Goal: Task Accomplishment & Management: Use online tool/utility

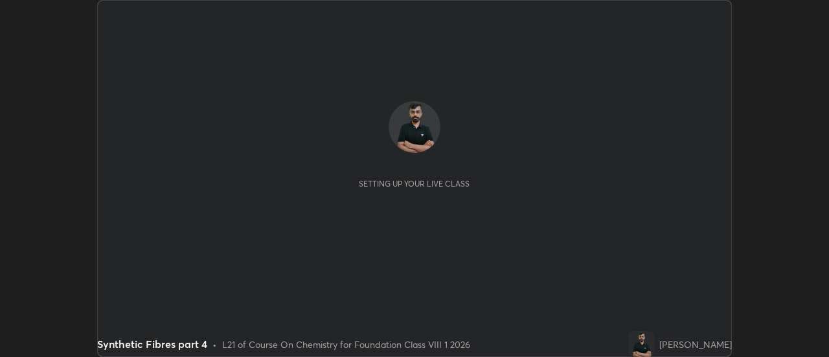
scroll to position [357, 829]
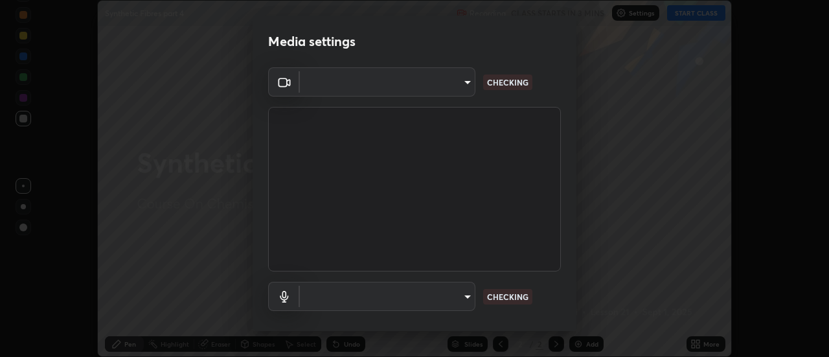
type input "4eebad9fb2b760257747d3faba0537f77ebfd590b97cb0ff6e10e17389be776b"
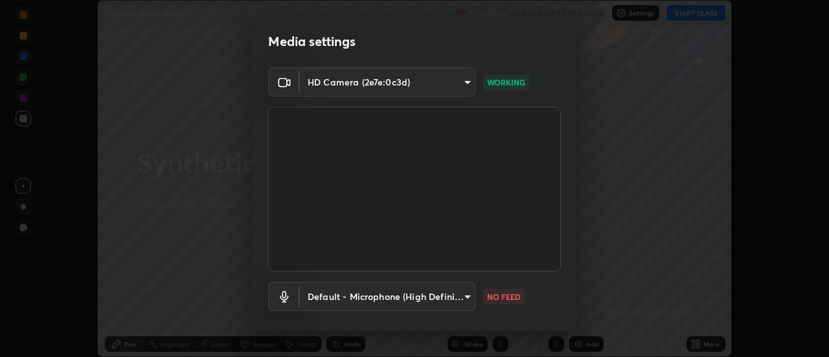
click at [455, 301] on body "Erase all Synthetic Fibres part 4 Recording CLASS STARTS IN 3 MINS Settings STA…" at bounding box center [414, 178] width 829 height 357
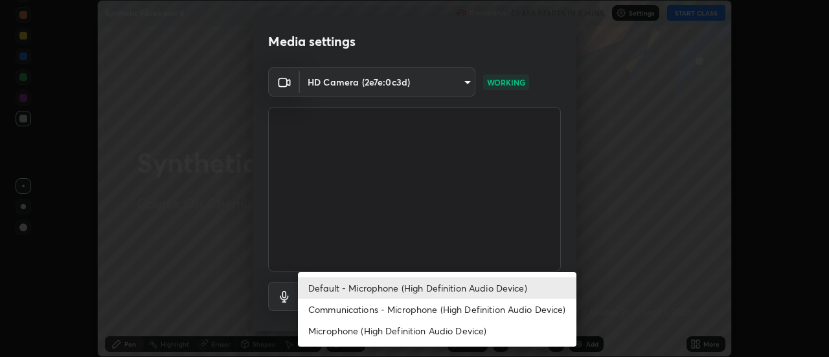
click at [401, 308] on li "Communications - Microphone (High Definition Audio Device)" at bounding box center [437, 309] width 279 height 21
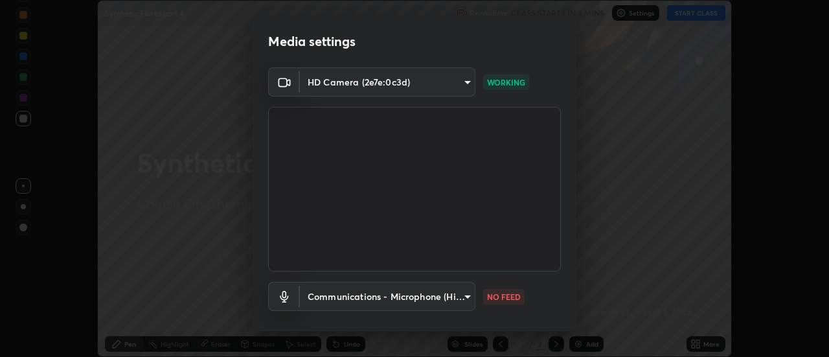
click at [409, 299] on body "Erase all Synthetic Fibres part 4 Recording CLASS STARTS IN 3 MINS Settings STA…" at bounding box center [414, 178] width 829 height 357
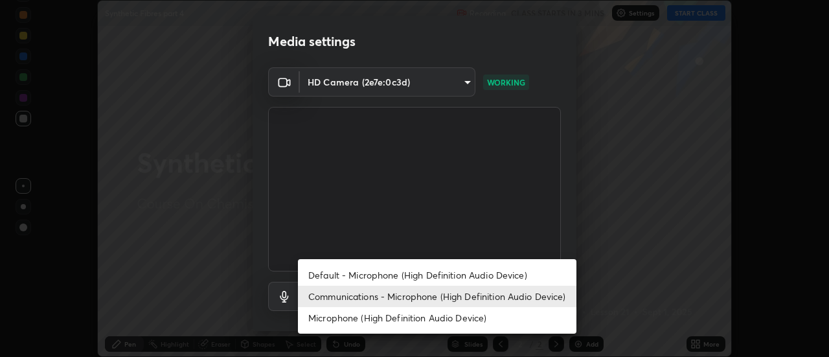
click at [404, 275] on li "Default - Microphone (High Definition Audio Device)" at bounding box center [437, 274] width 279 height 21
type input "default"
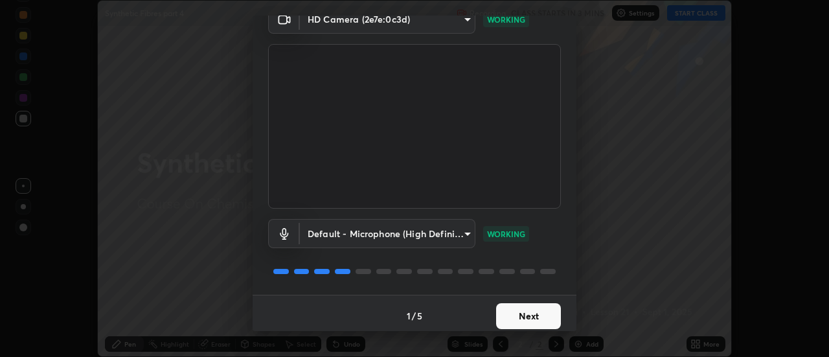
scroll to position [68, 0]
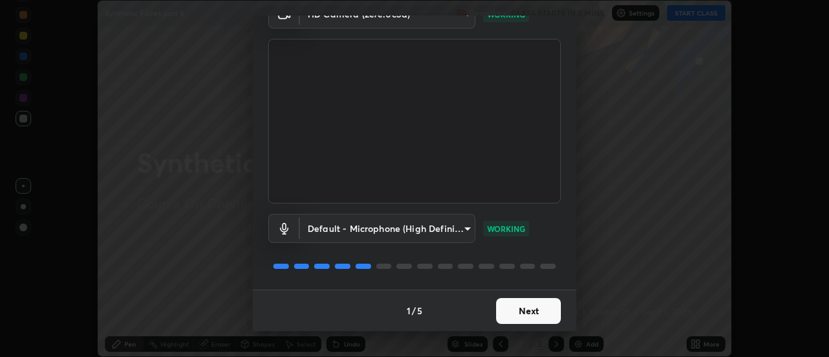
click at [518, 315] on button "Next" at bounding box center [528, 311] width 65 height 26
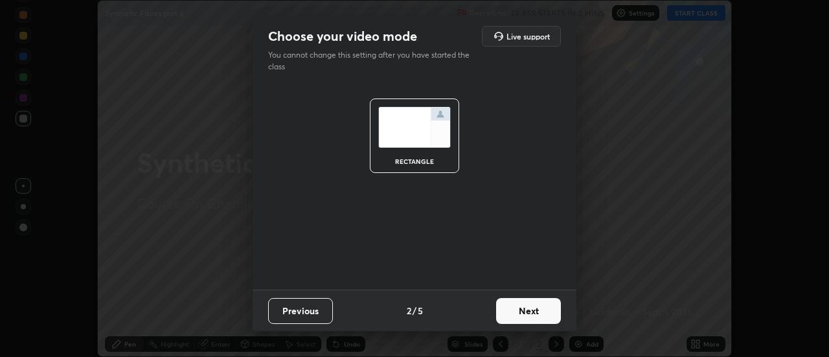
scroll to position [0, 0]
click at [535, 316] on button "Next" at bounding box center [528, 311] width 65 height 26
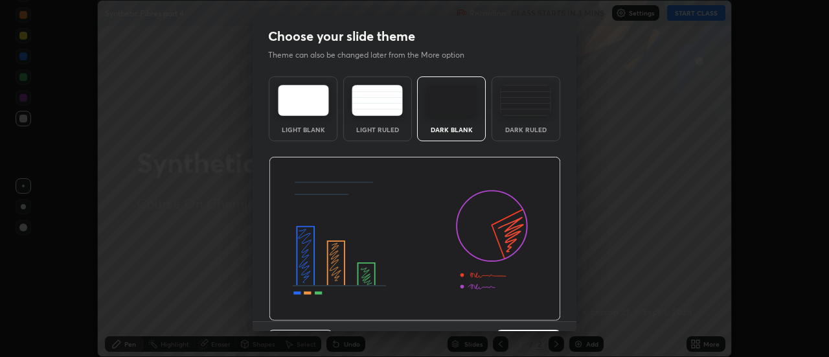
scroll to position [32, 0]
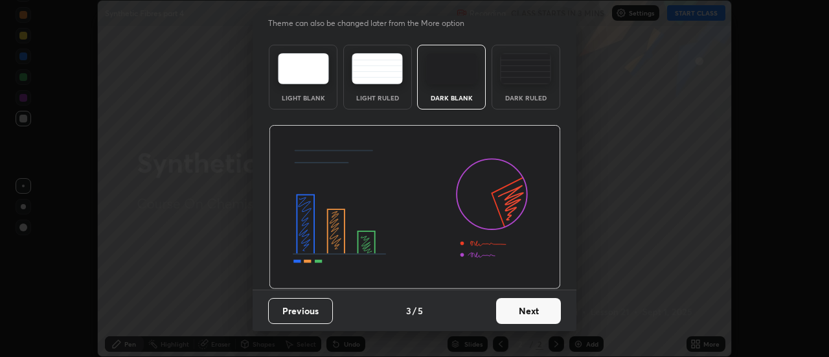
click at [532, 312] on button "Next" at bounding box center [528, 311] width 65 height 26
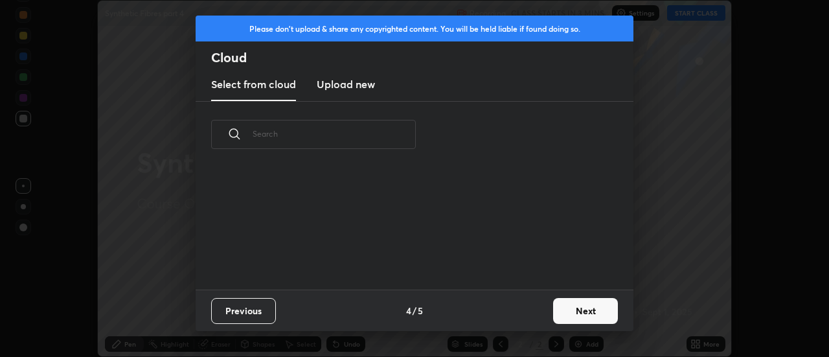
scroll to position [5, 7]
click at [579, 312] on button "Next" at bounding box center [585, 311] width 65 height 26
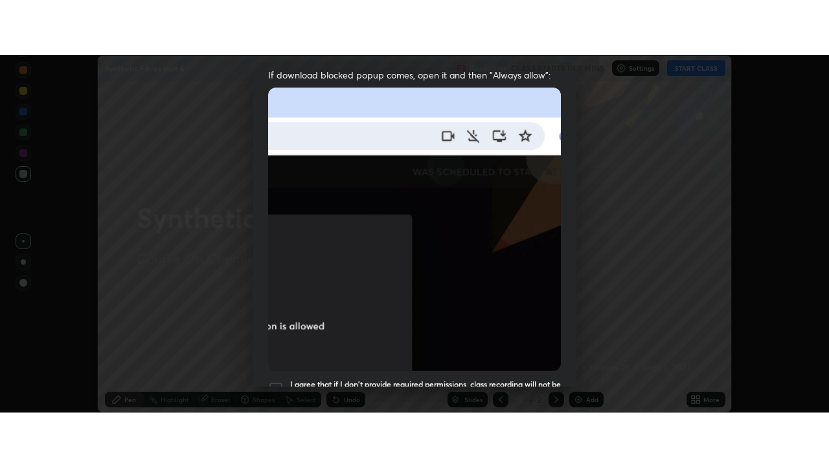
scroll to position [332, 0]
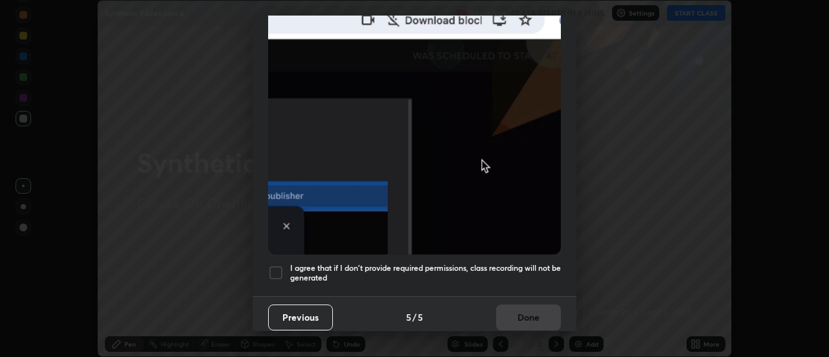
click at [273, 271] on div at bounding box center [276, 273] width 16 height 16
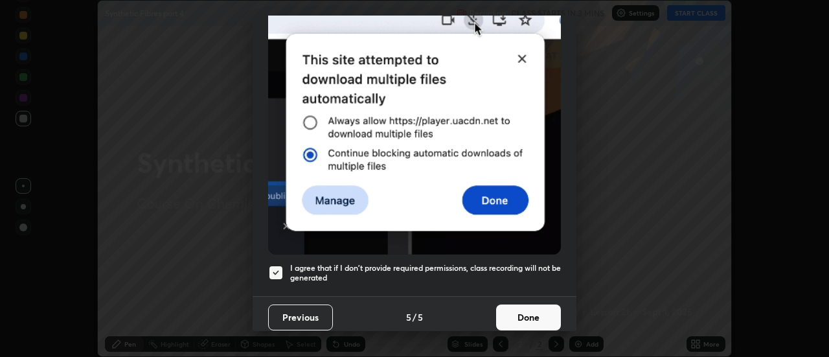
click at [520, 316] on button "Done" at bounding box center [528, 318] width 65 height 26
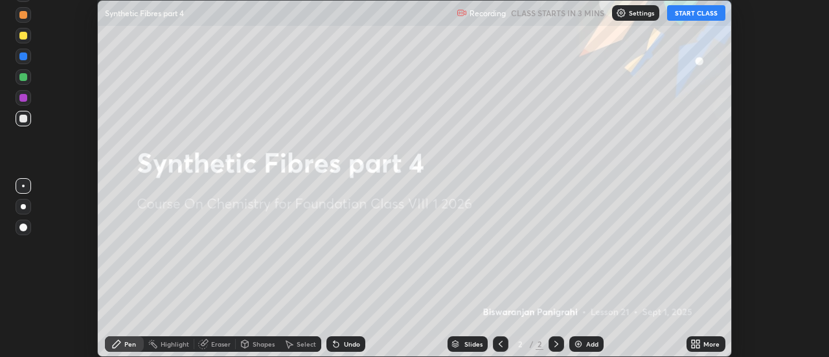
click at [695, 343] on icon at bounding box center [693, 341] width 3 height 3
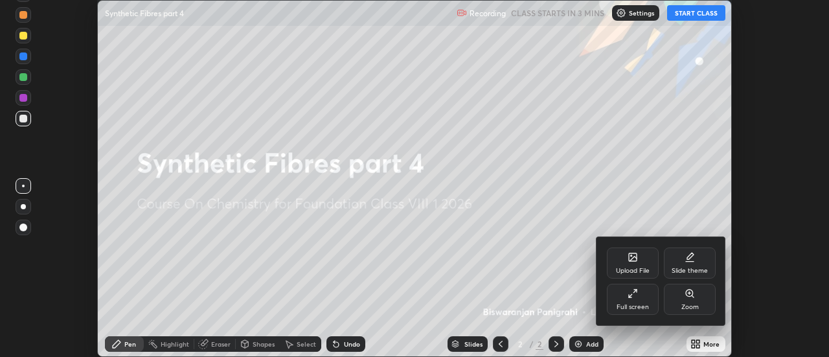
click at [634, 295] on icon at bounding box center [633, 293] width 10 height 10
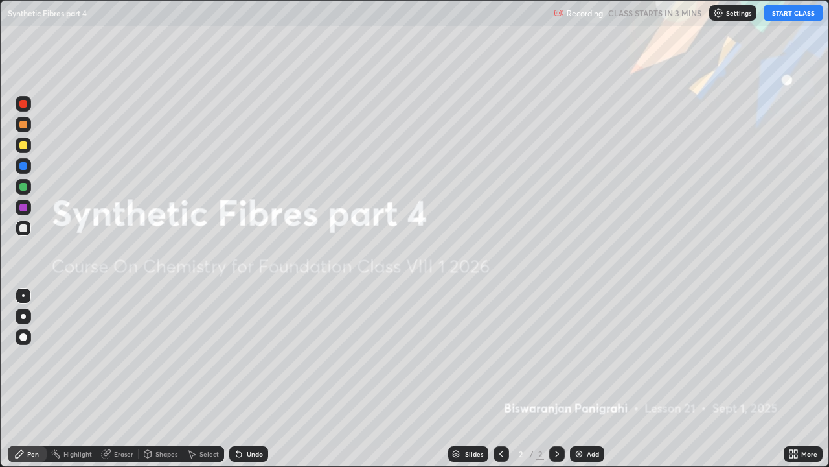
scroll to position [467, 829]
click at [586, 356] on div "Add" at bounding box center [587, 454] width 34 height 16
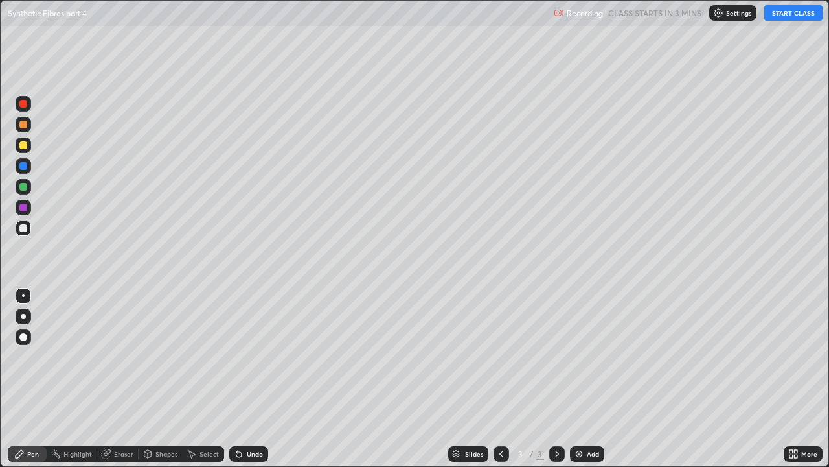
click at [794, 14] on button "START CLASS" at bounding box center [794, 13] width 58 height 16
click at [23, 127] on div at bounding box center [23, 125] width 8 height 8
click at [241, 356] on icon at bounding box center [239, 453] width 10 height 10
click at [21, 229] on div at bounding box center [23, 228] width 8 height 8
click at [22, 229] on div at bounding box center [23, 228] width 8 height 8
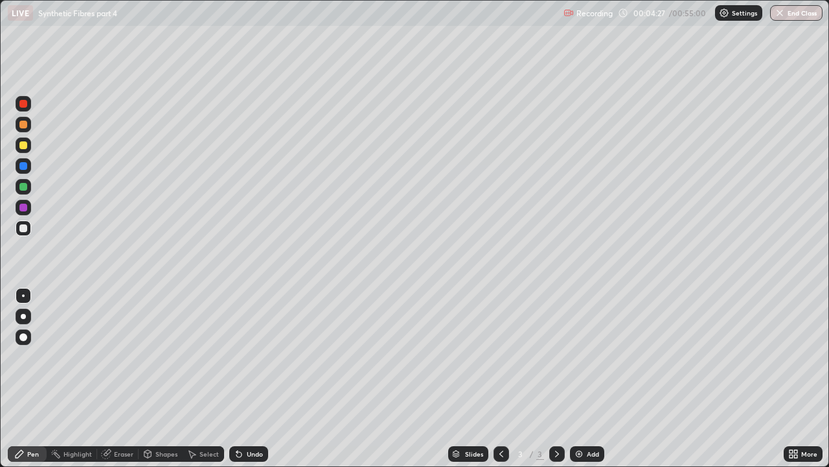
click at [24, 146] on div at bounding box center [23, 145] width 8 height 8
click at [257, 356] on div "Undo" at bounding box center [255, 453] width 16 height 6
click at [256, 356] on div "Undo" at bounding box center [255, 453] width 16 height 6
click at [263, 356] on div "Undo" at bounding box center [248, 454] width 39 height 16
click at [264, 356] on div "Undo" at bounding box center [248, 454] width 39 height 16
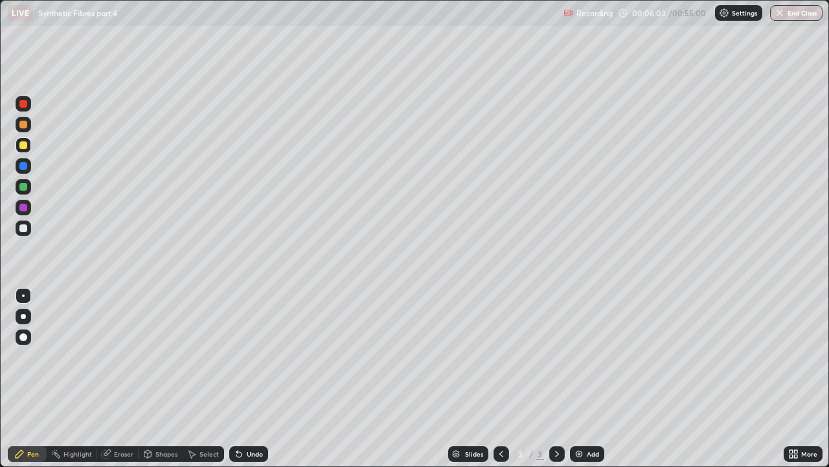
click at [261, 356] on div "Undo" at bounding box center [248, 454] width 39 height 16
click at [29, 229] on div at bounding box center [24, 228] width 16 height 16
click at [29, 150] on div at bounding box center [24, 145] width 16 height 16
click at [123, 356] on div "Eraser" at bounding box center [117, 454] width 41 height 16
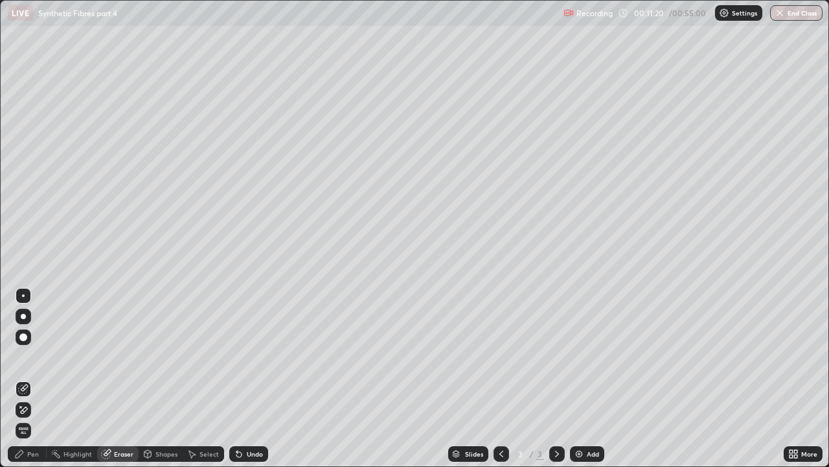
click at [33, 356] on div "Pen" at bounding box center [33, 453] width 12 height 6
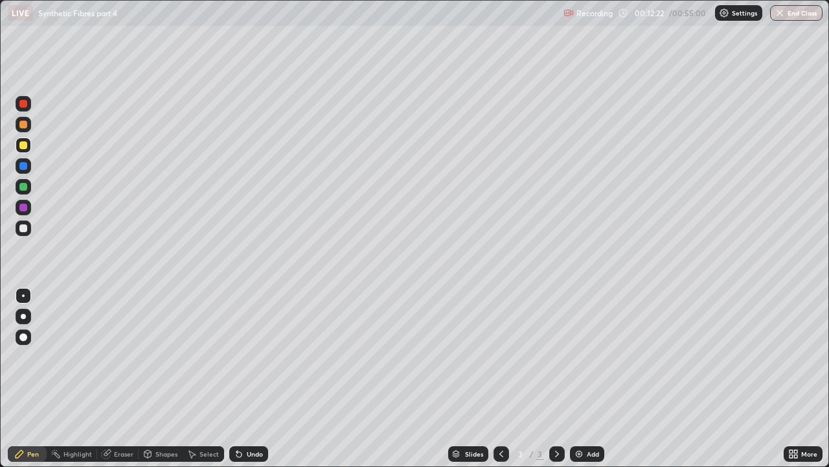
click at [575, 356] on img at bounding box center [579, 453] width 10 height 10
click at [239, 356] on icon at bounding box center [239, 453] width 10 height 10
click at [243, 356] on div "Undo" at bounding box center [248, 454] width 39 height 16
click at [248, 356] on div "Undo" at bounding box center [255, 453] width 16 height 6
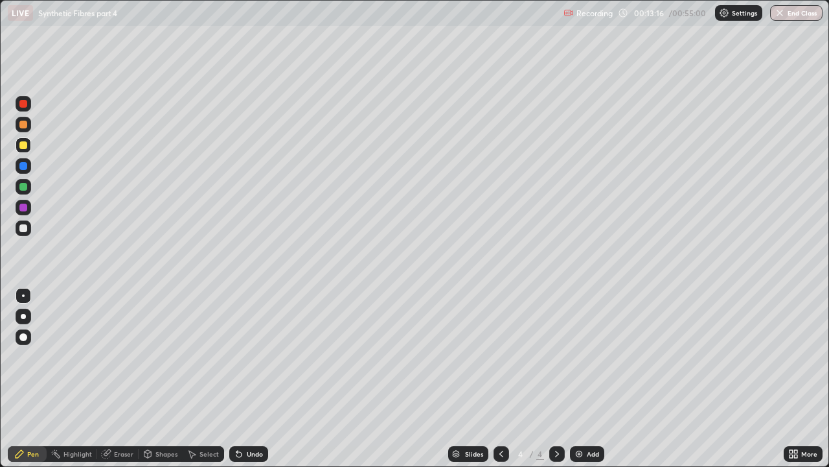
click at [19, 235] on div at bounding box center [24, 228] width 16 height 16
click at [507, 356] on div at bounding box center [502, 454] width 16 height 16
click at [557, 356] on icon at bounding box center [557, 453] width 10 height 10
click at [23, 229] on div at bounding box center [23, 228] width 8 height 8
click at [237, 356] on icon at bounding box center [239, 454] width 5 height 5
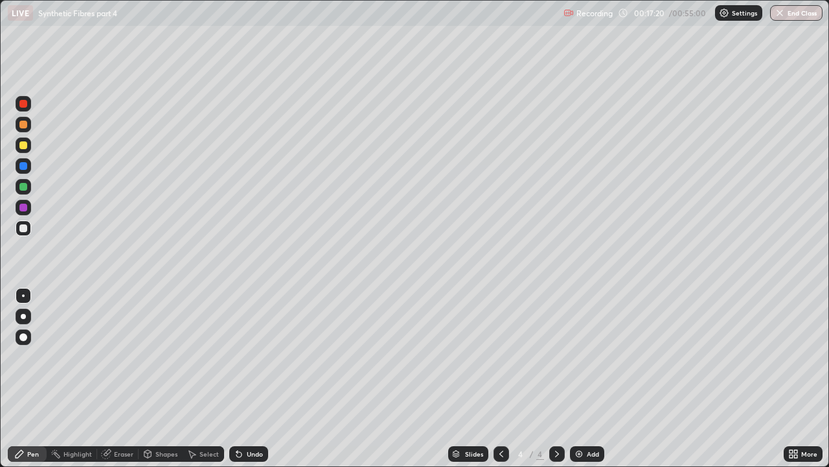
click at [112, 356] on div "Eraser" at bounding box center [117, 454] width 41 height 16
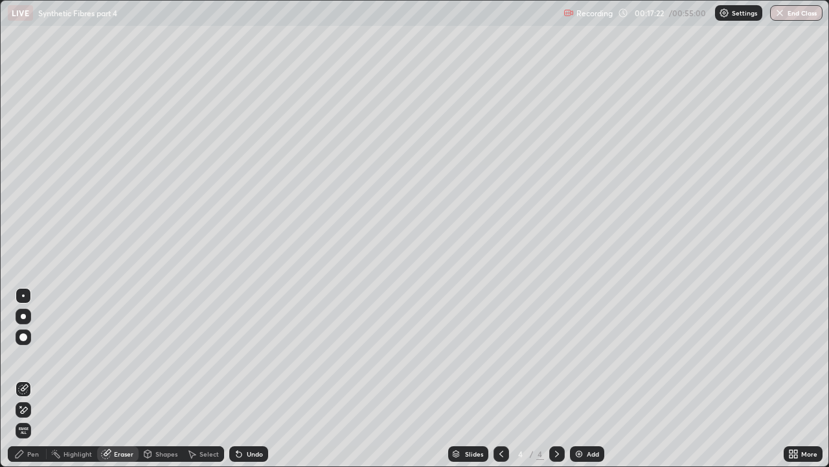
click at [35, 356] on div "Pen" at bounding box center [33, 453] width 12 height 6
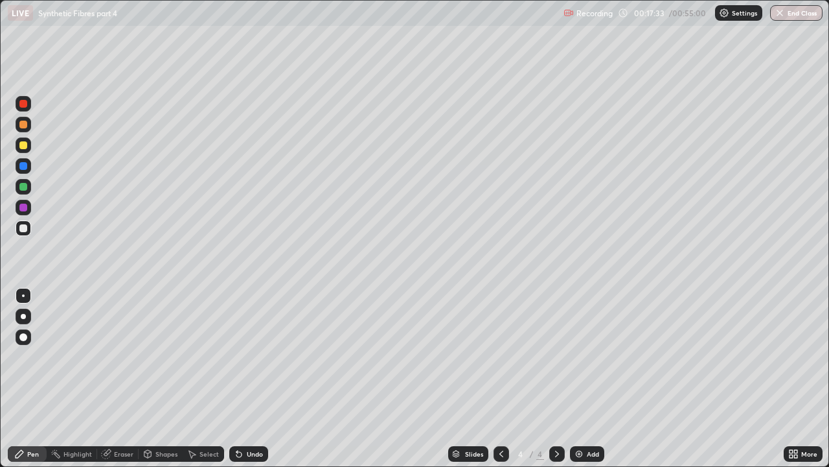
click at [23, 187] on div at bounding box center [23, 187] width 8 height 8
click at [249, 356] on div "Undo" at bounding box center [255, 453] width 16 height 6
click at [248, 356] on div "Undo" at bounding box center [255, 453] width 16 height 6
click at [247, 356] on div "Undo" at bounding box center [255, 453] width 16 height 6
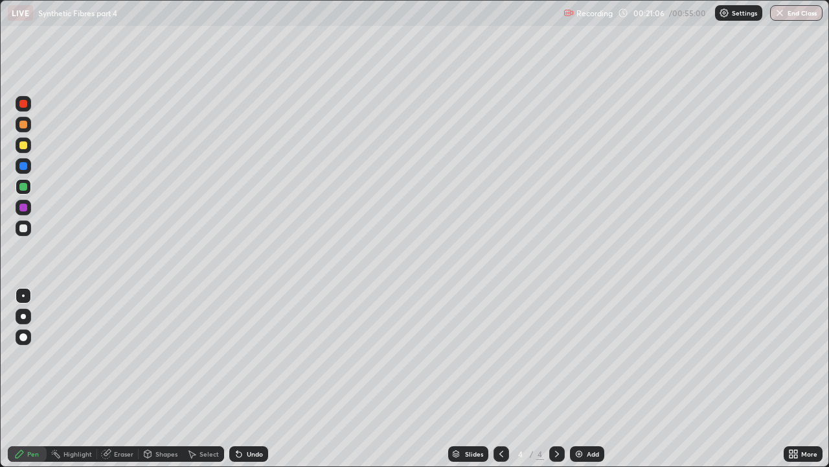
click at [253, 356] on div "Undo" at bounding box center [255, 453] width 16 height 6
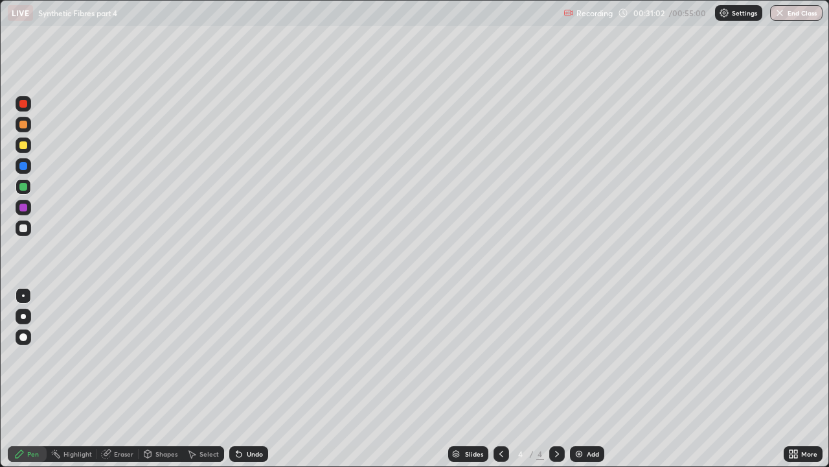
click at [575, 356] on img at bounding box center [579, 453] width 10 height 10
click at [23, 231] on div at bounding box center [23, 228] width 8 height 8
click at [27, 146] on div at bounding box center [23, 145] width 8 height 8
click at [23, 229] on div at bounding box center [23, 228] width 8 height 8
click at [237, 356] on icon at bounding box center [239, 454] width 5 height 5
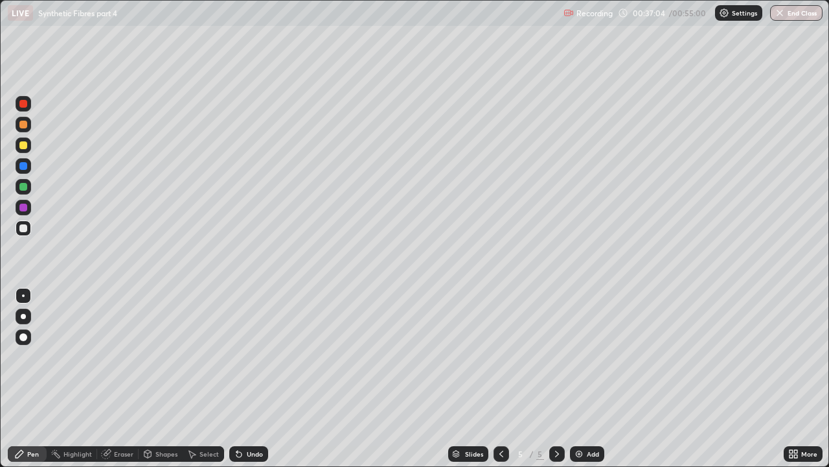
click at [234, 356] on icon at bounding box center [239, 453] width 10 height 10
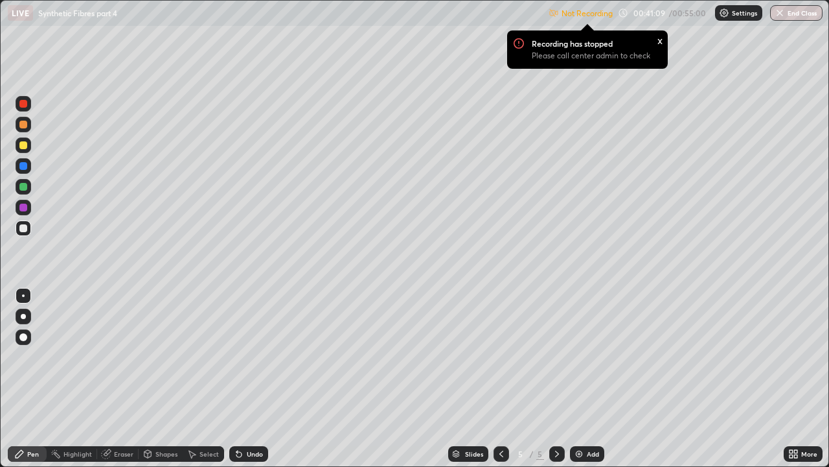
click at [577, 356] on img at bounding box center [579, 453] width 10 height 10
click at [726, 16] on img at bounding box center [724, 13] width 10 height 10
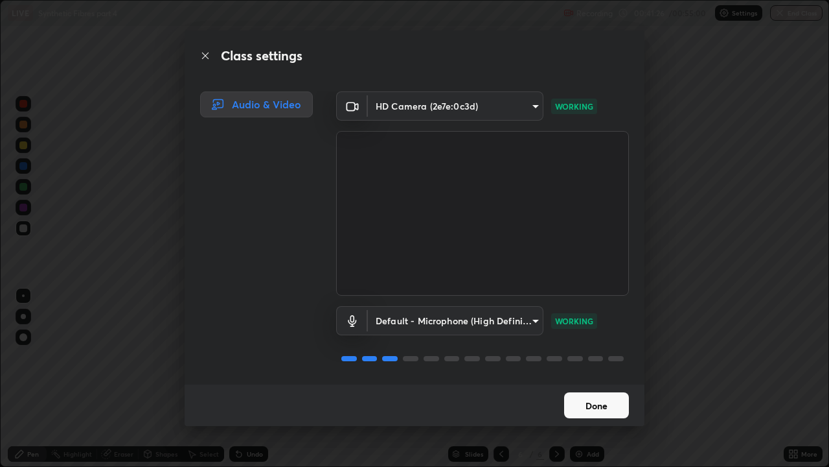
click at [609, 356] on button "Done" at bounding box center [596, 405] width 65 height 26
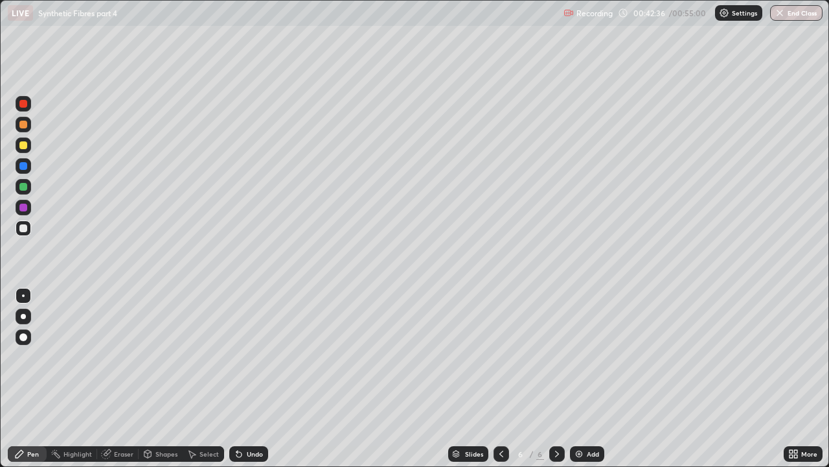
click at [24, 146] on div at bounding box center [23, 145] width 8 height 8
click at [23, 231] on div at bounding box center [23, 228] width 8 height 8
click at [124, 356] on div "Eraser" at bounding box center [123, 453] width 19 height 6
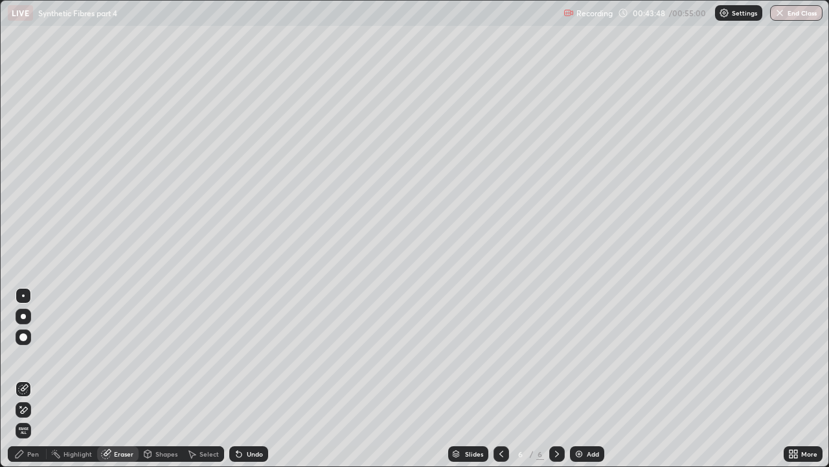
click at [24, 356] on icon at bounding box center [23, 409] width 10 height 11
click at [36, 356] on div "Pen" at bounding box center [33, 453] width 12 height 6
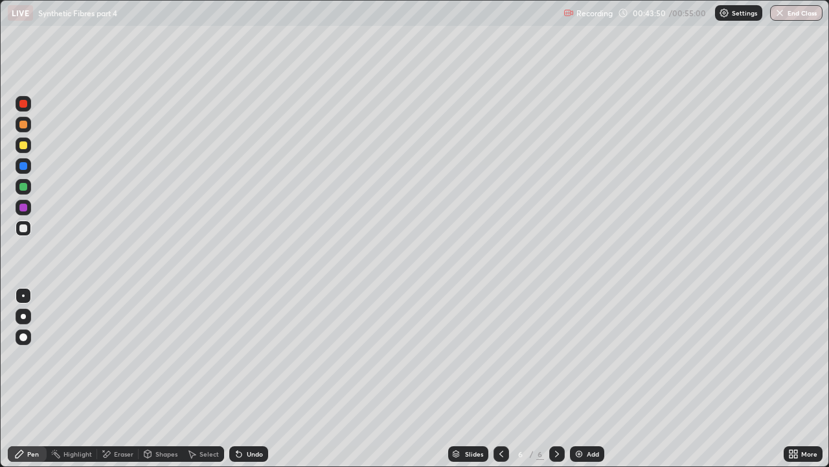
click at [22, 148] on div at bounding box center [23, 145] width 8 height 8
click at [27, 130] on div at bounding box center [24, 125] width 16 height 16
click at [242, 356] on icon at bounding box center [239, 453] width 10 height 10
click at [30, 229] on div at bounding box center [24, 228] width 16 height 16
click at [247, 356] on div "Undo" at bounding box center [255, 453] width 16 height 6
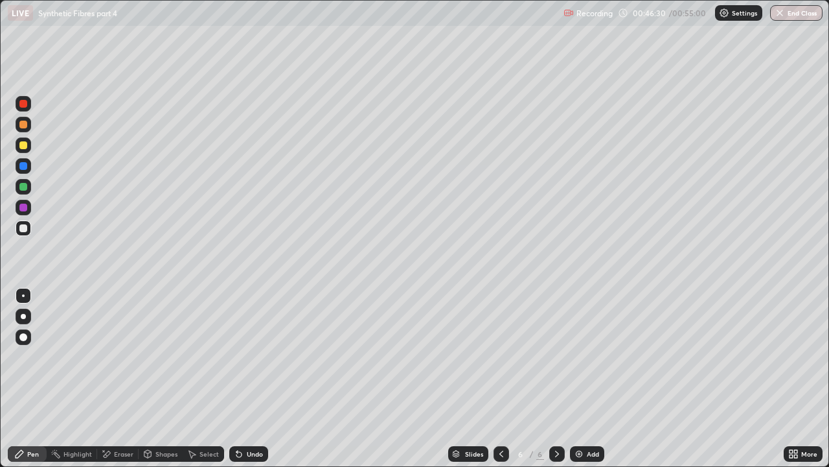
click at [249, 356] on div "Undo" at bounding box center [255, 453] width 16 height 6
click at [796, 10] on button "End Class" at bounding box center [797, 13] width 51 height 16
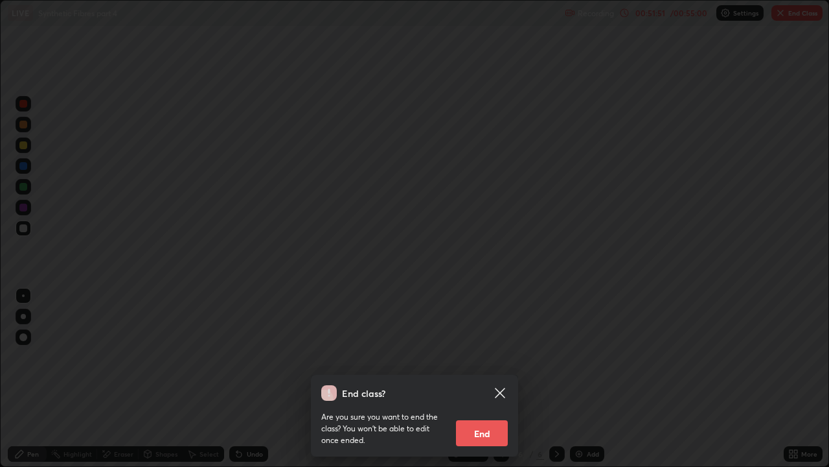
click at [496, 356] on button "End" at bounding box center [482, 433] width 52 height 26
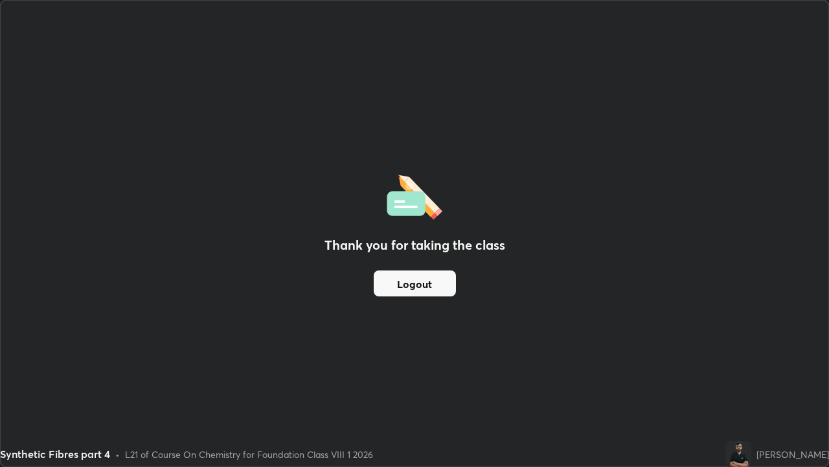
click at [431, 290] on button "Logout" at bounding box center [415, 283] width 82 height 26
click at [428, 283] on button "Logout" at bounding box center [415, 283] width 82 height 26
